Goal: Transaction & Acquisition: Book appointment/travel/reservation

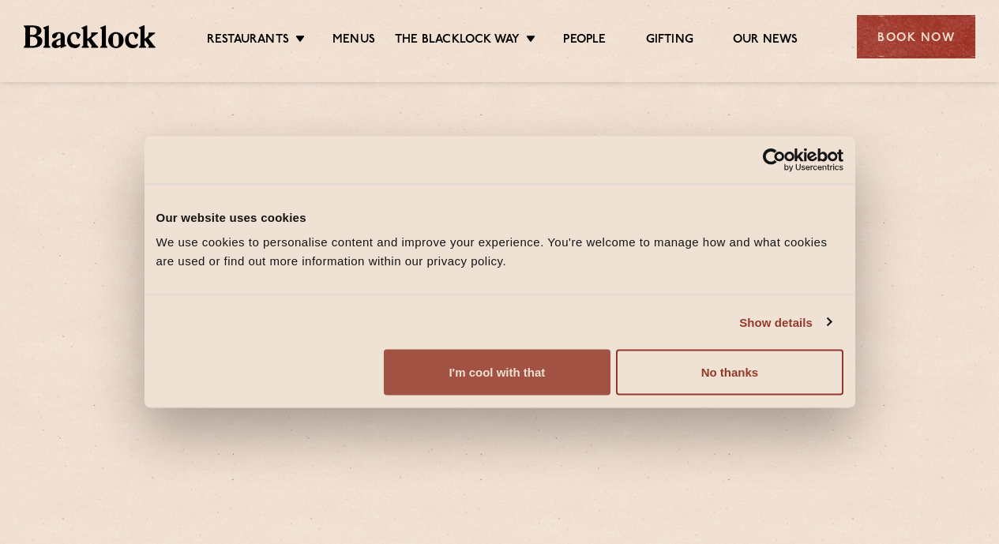
click at [610, 396] on button "I'm cool with that" at bounding box center [497, 373] width 227 height 46
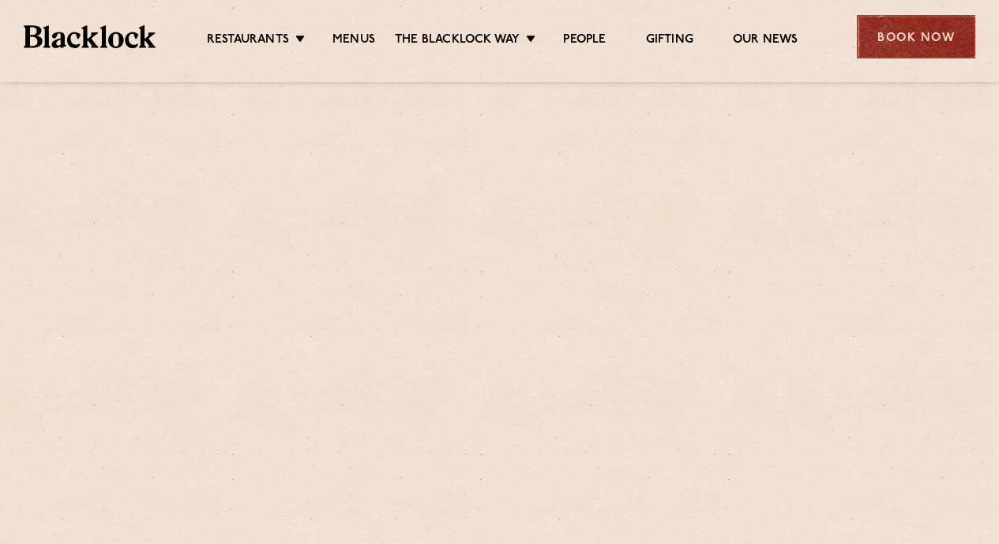
click at [919, 37] on div "Book Now" at bounding box center [916, 36] width 118 height 43
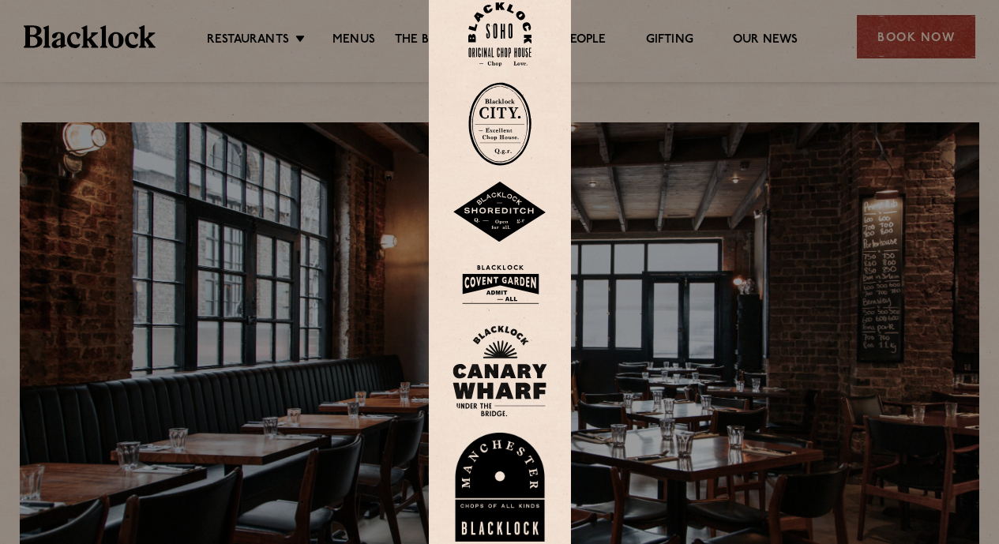
drag, startPoint x: 505, startPoint y: 216, endPoint x: 411, endPoint y: 118, distance: 136.2
click at [505, 216] on img at bounding box center [499, 213] width 95 height 62
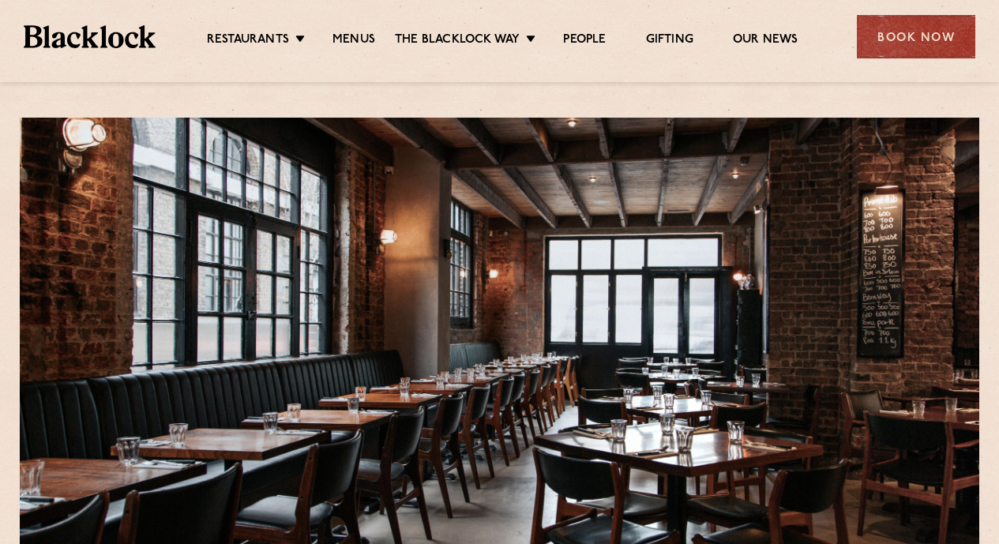
scroll to position [474, 0]
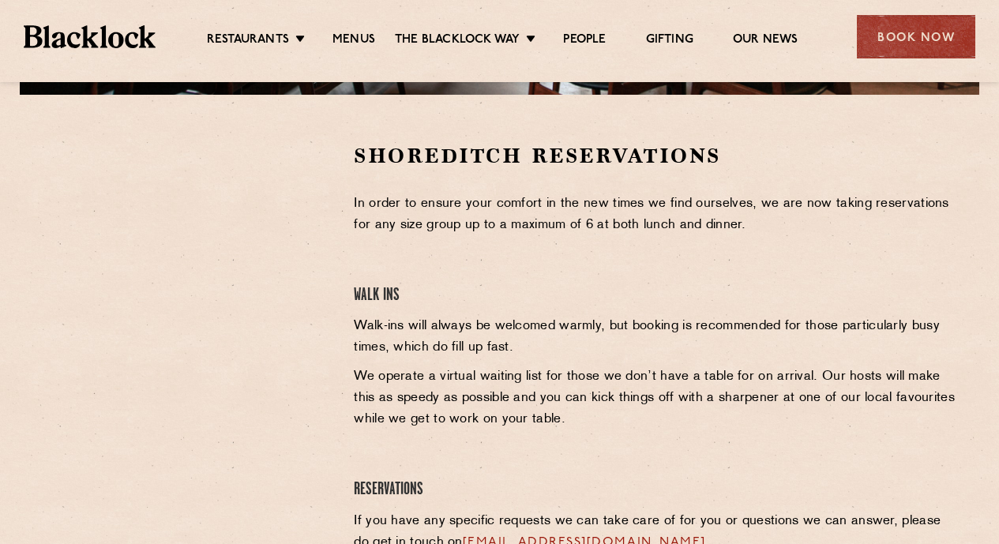
click at [290, 285] on div at bounding box center [184, 261] width 291 height 238
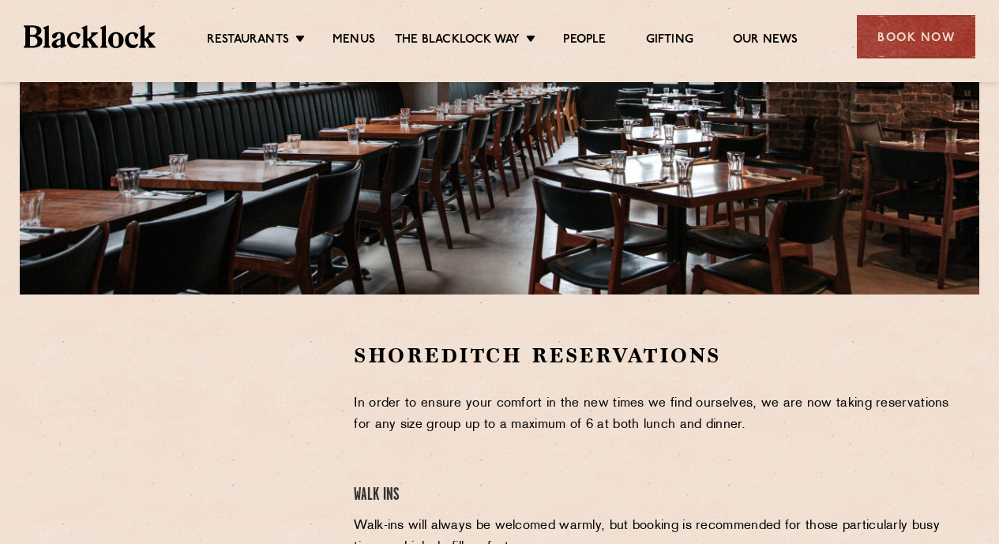
scroll to position [553, 0]
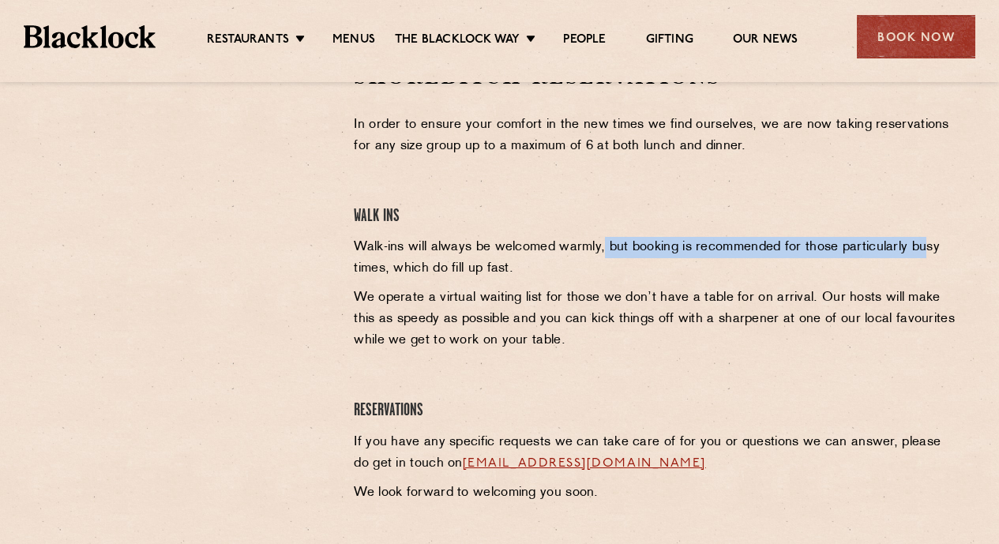
drag, startPoint x: 606, startPoint y: 249, endPoint x: 922, endPoint y: 253, distance: 316.6
click at [922, 253] on p "Walk-ins will always be welcomed warmly, but booking is recommended for those p…" at bounding box center [657, 258] width 606 height 43
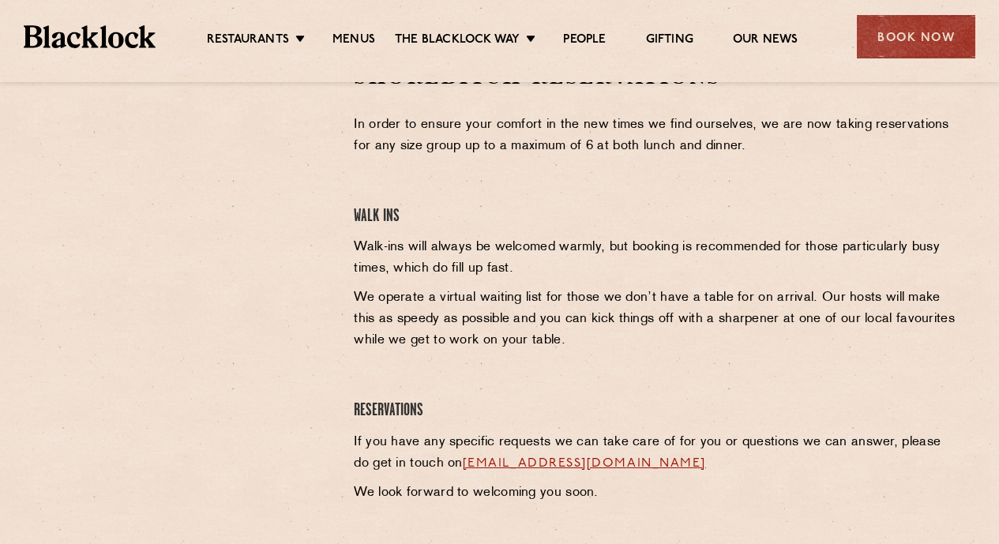
click at [579, 287] on div "Shoreditch Reservations In order to ensure your comfort in the new times we fin…" at bounding box center [656, 287] width 629 height 448
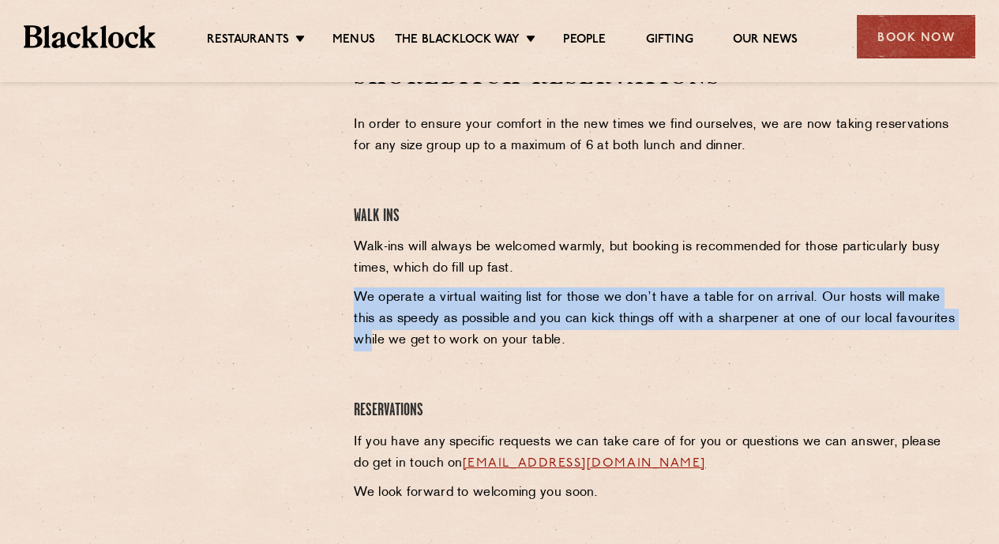
drag, startPoint x: 351, startPoint y: 300, endPoint x: 945, endPoint y: 312, distance: 594.6
click at [945, 312] on div "Shoreditch Reservations In order to ensure your comfort in the new times we fin…" at bounding box center [656, 287] width 629 height 448
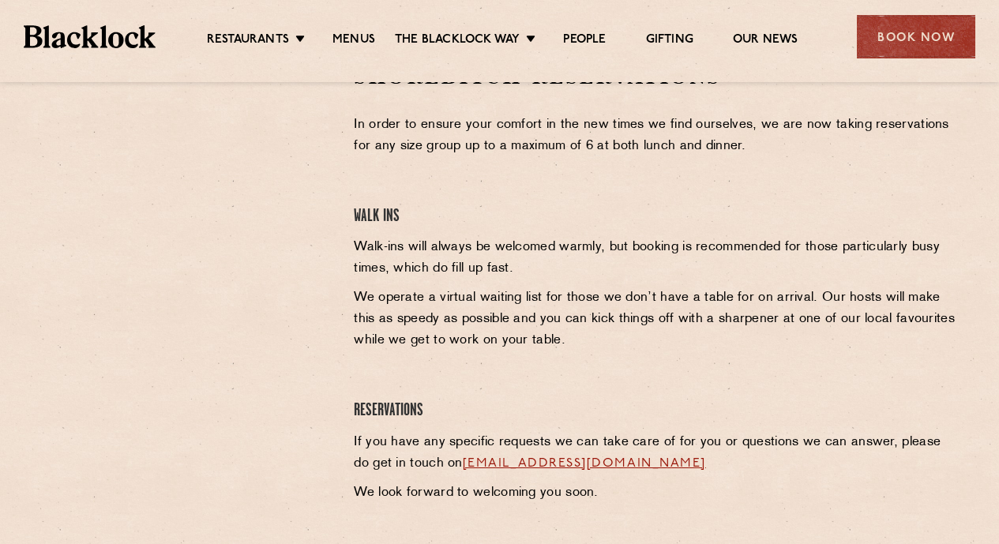
click at [778, 336] on p "We operate a virtual waiting list for those we don’t have a table for on arriva…" at bounding box center [657, 319] width 606 height 64
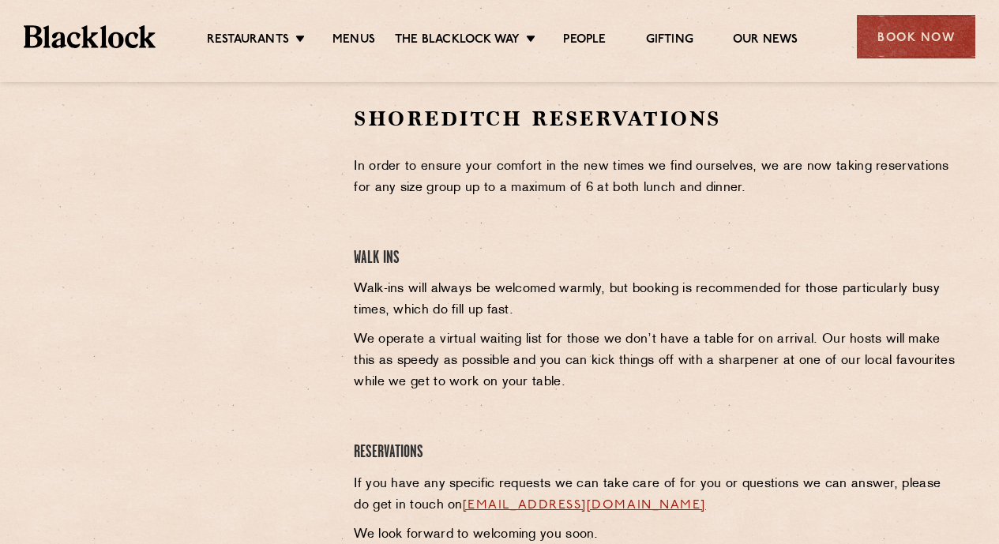
scroll to position [474, 0]
